Goal: Task Accomplishment & Management: Use online tool/utility

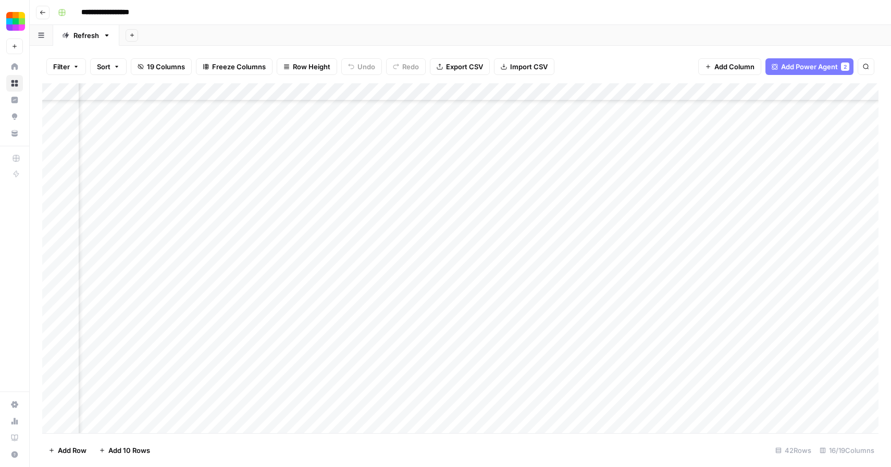
scroll to position [428, 1151]
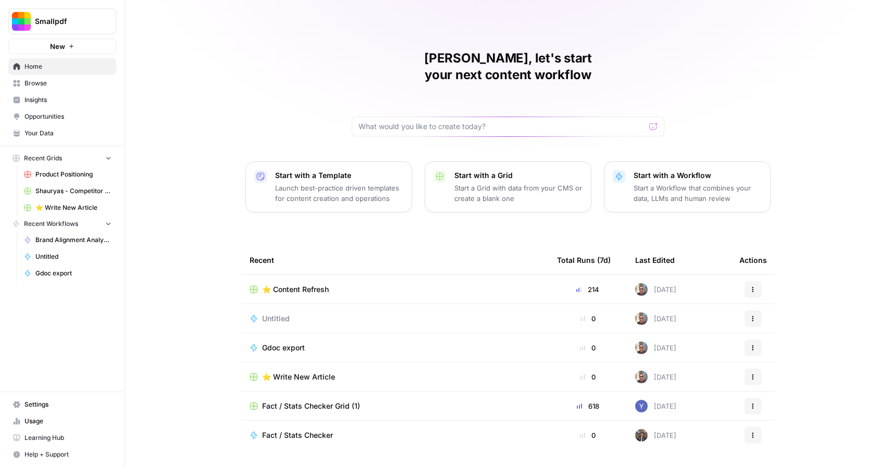
click at [311, 284] on span "⭐️ Content Refresh" at bounding box center [295, 289] width 67 height 10
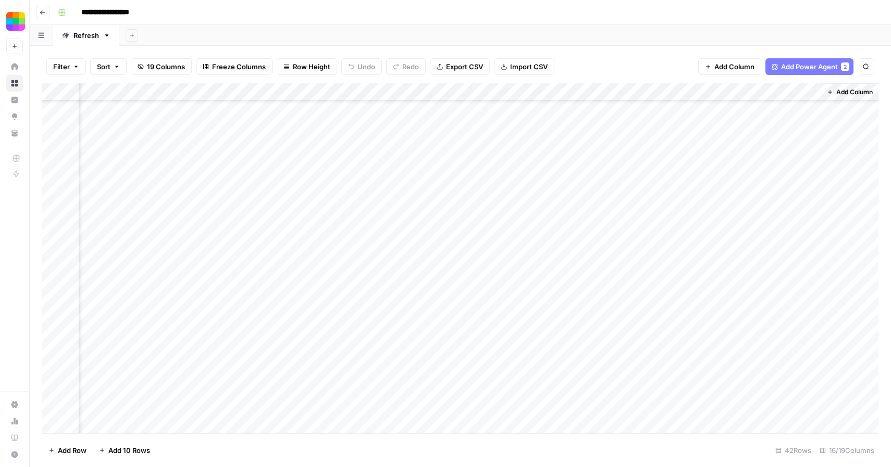
scroll to position [428, 1163]
click at [809, 371] on div "Add Column" at bounding box center [460, 258] width 836 height 350
click at [813, 388] on div "Add Column" at bounding box center [460, 258] width 836 height 350
click at [809, 405] on div "Add Column" at bounding box center [460, 258] width 836 height 350
